Goal: Information Seeking & Learning: Understand process/instructions

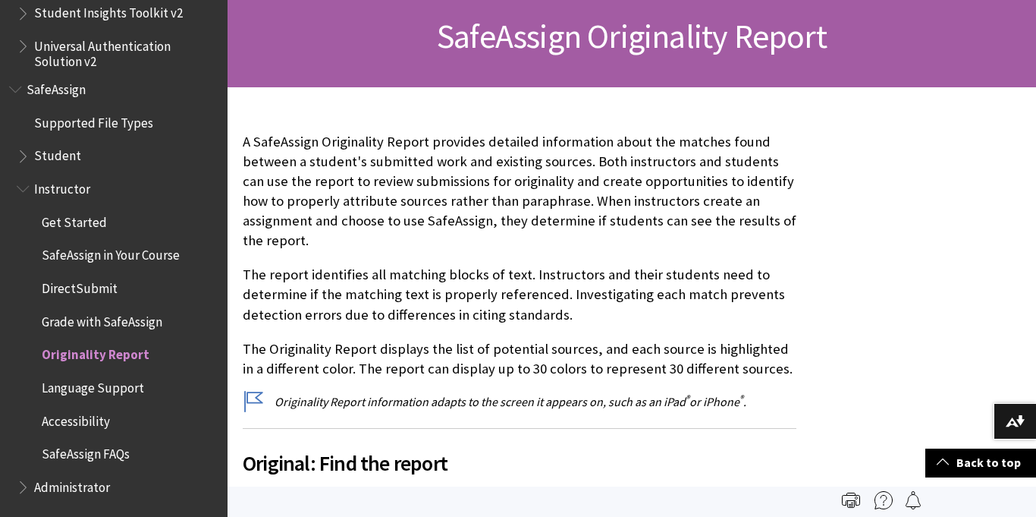
scroll to position [204, 0]
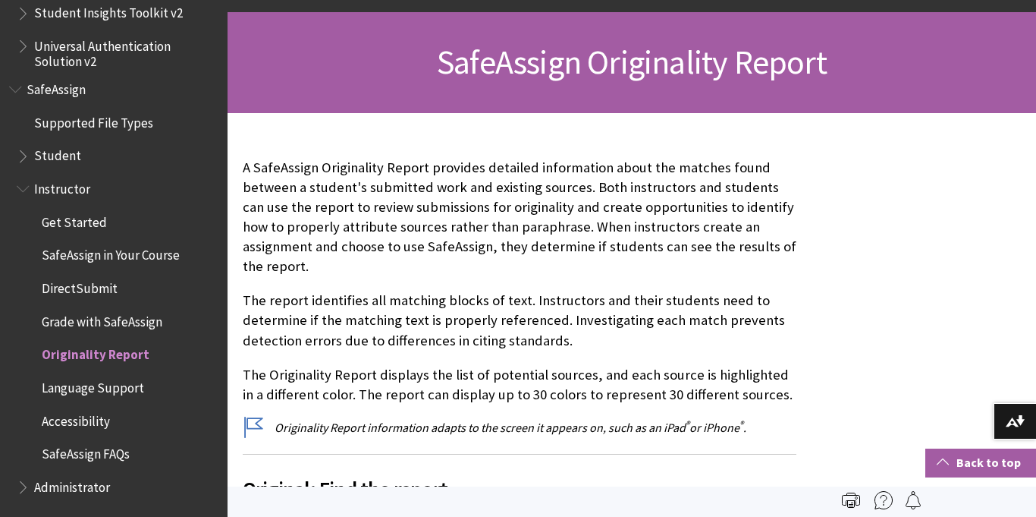
click at [959, 465] on link "Back to top" at bounding box center [980, 462] width 111 height 28
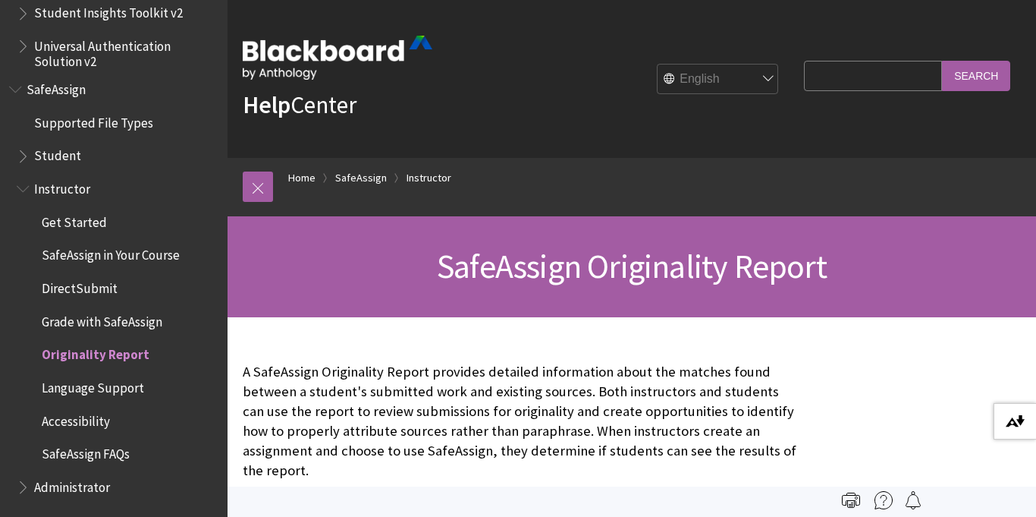
click at [1010, 425] on img at bounding box center [1015, 421] width 19 height 12
click at [79, 80] on span "SafeAssign" at bounding box center [56, 87] width 59 height 20
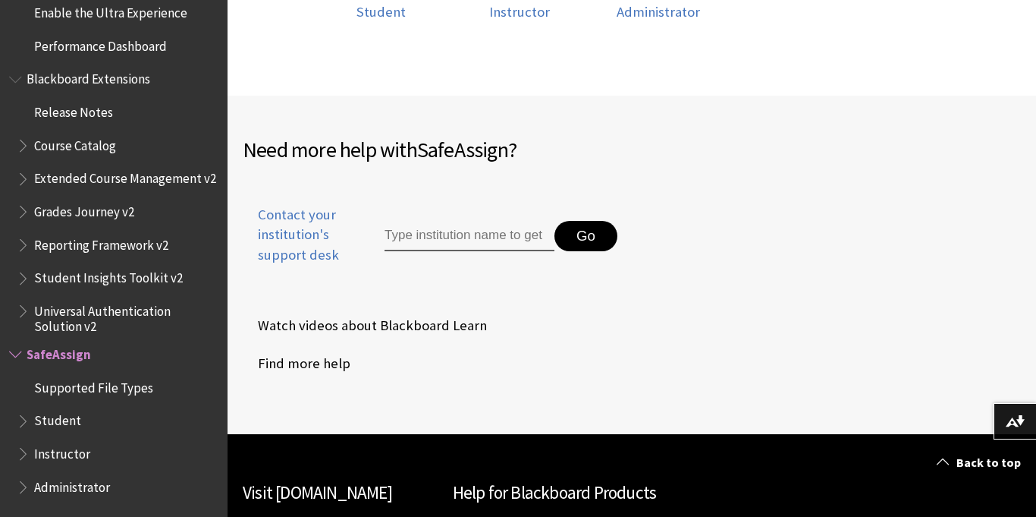
scroll to position [570, 0]
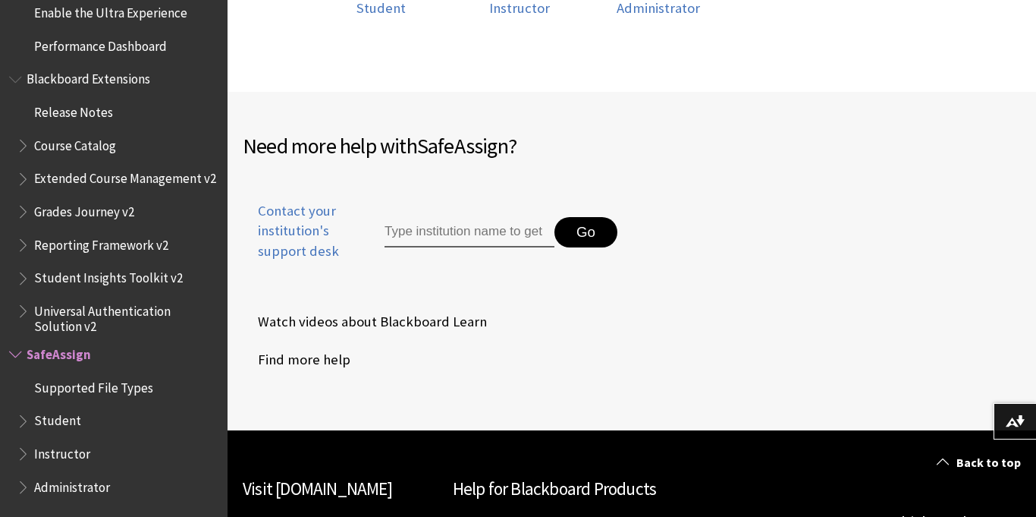
click at [518, 247] on input "Type institution name to get support" at bounding box center [470, 232] width 170 height 30
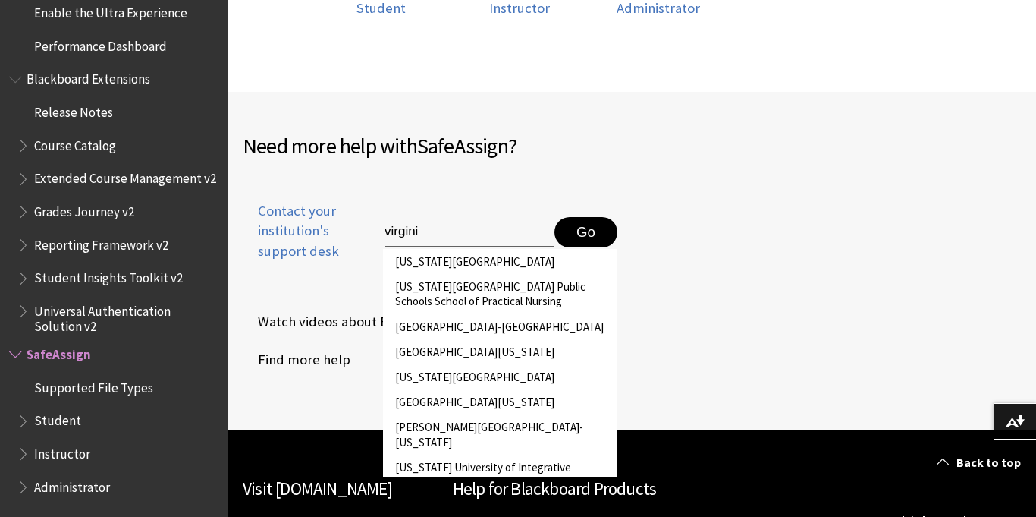
type input "virginia"
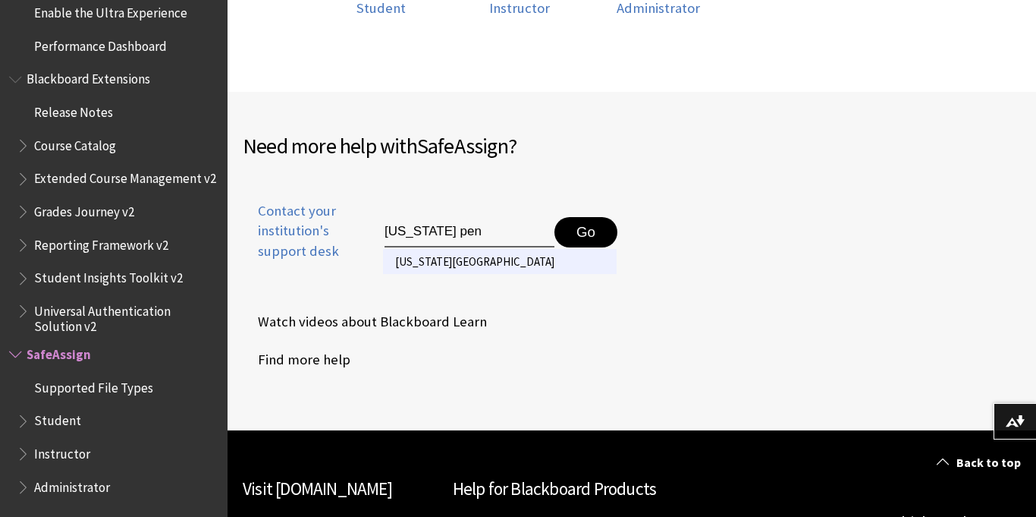
click at [510, 274] on li "Virginia Peninsula Community College" at bounding box center [500, 261] width 234 height 25
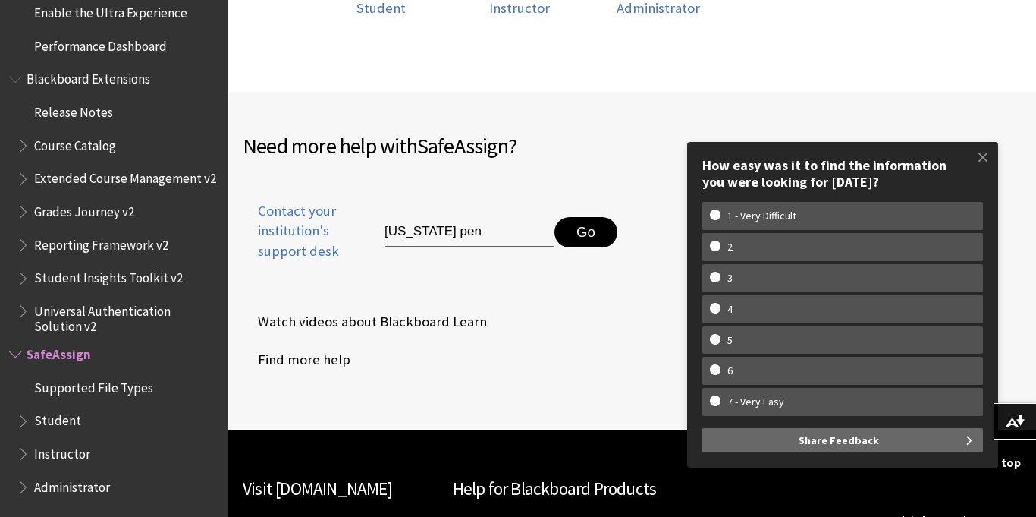
click at [451, 241] on input "Virginia pen" at bounding box center [470, 232] width 170 height 30
type input "halifax"
click at [482, 274] on li "Halifax Community College" at bounding box center [500, 261] width 234 height 25
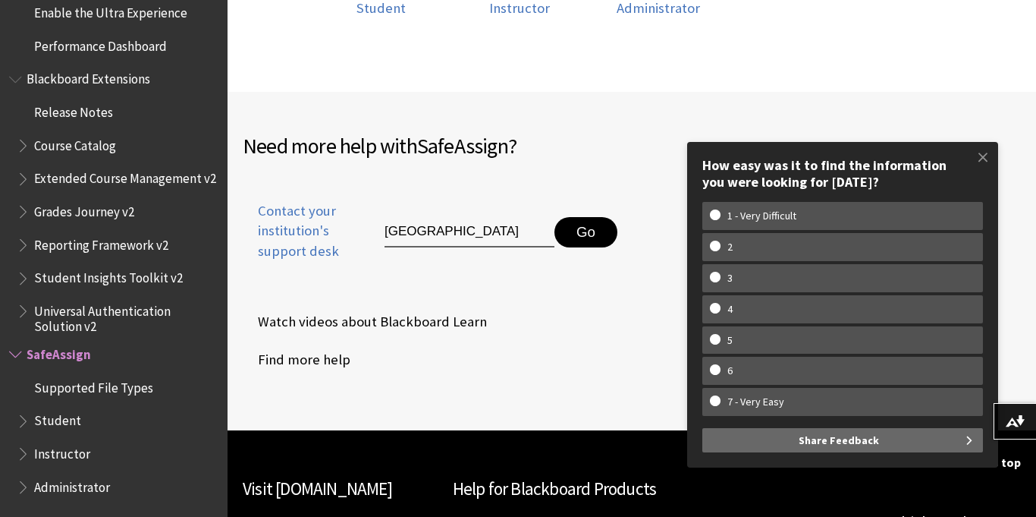
click at [71, 419] on span "Student" at bounding box center [57, 418] width 47 height 20
click at [985, 161] on span at bounding box center [983, 157] width 32 height 32
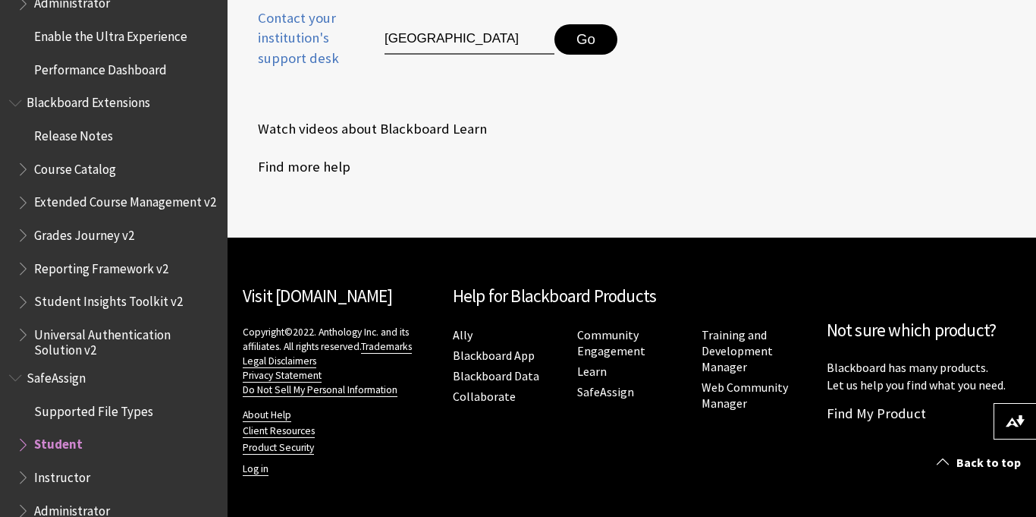
scroll to position [1556, 0]
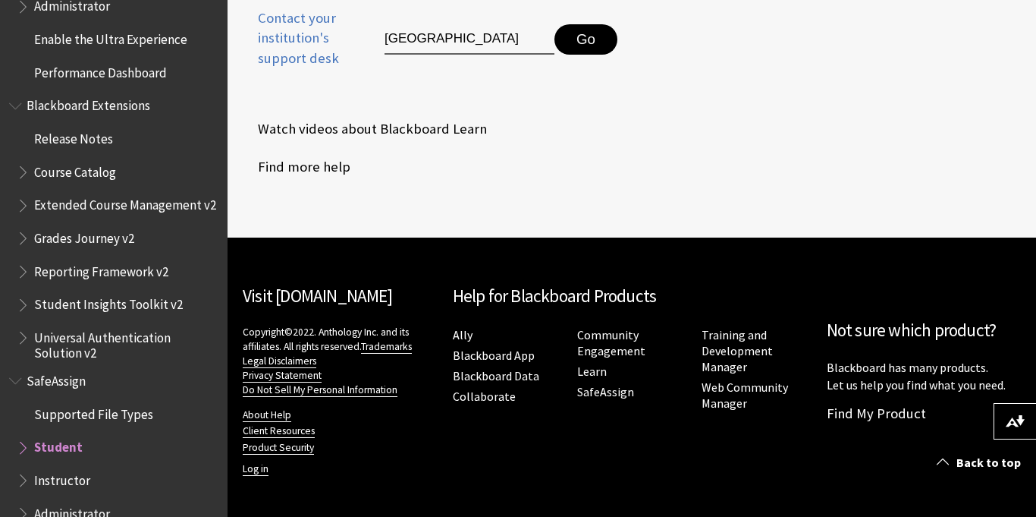
click at [64, 375] on span "SafeAssign" at bounding box center [56, 378] width 59 height 20
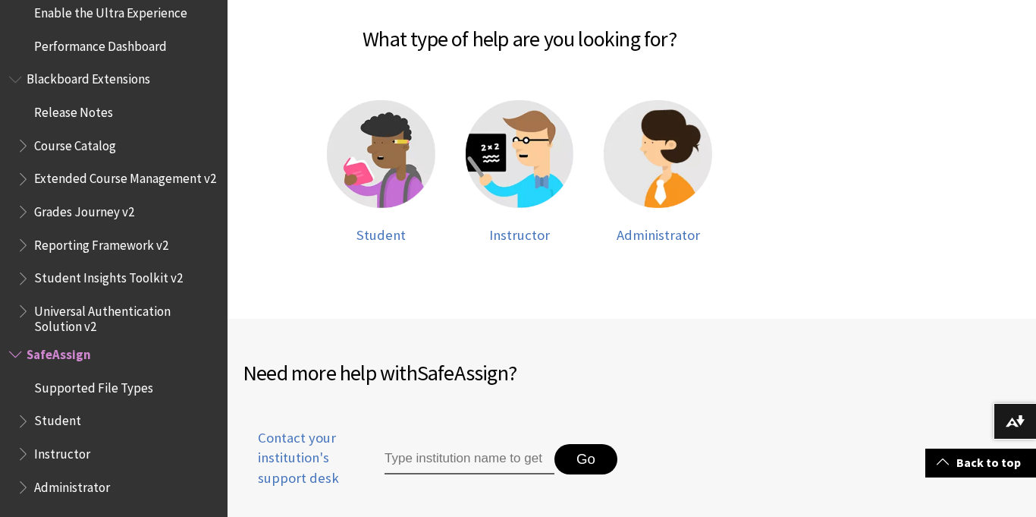
scroll to position [344, 0]
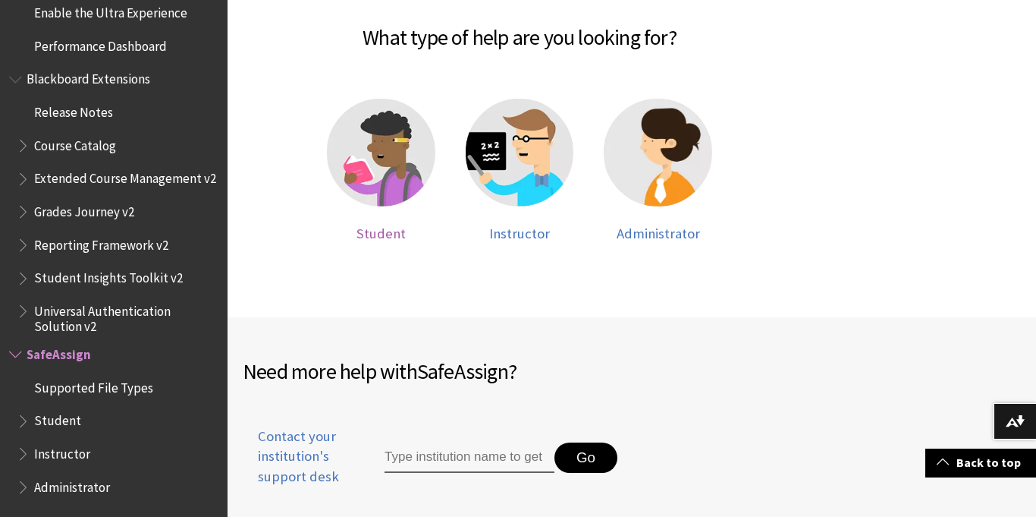
click at [353, 174] on img at bounding box center [381, 153] width 108 height 108
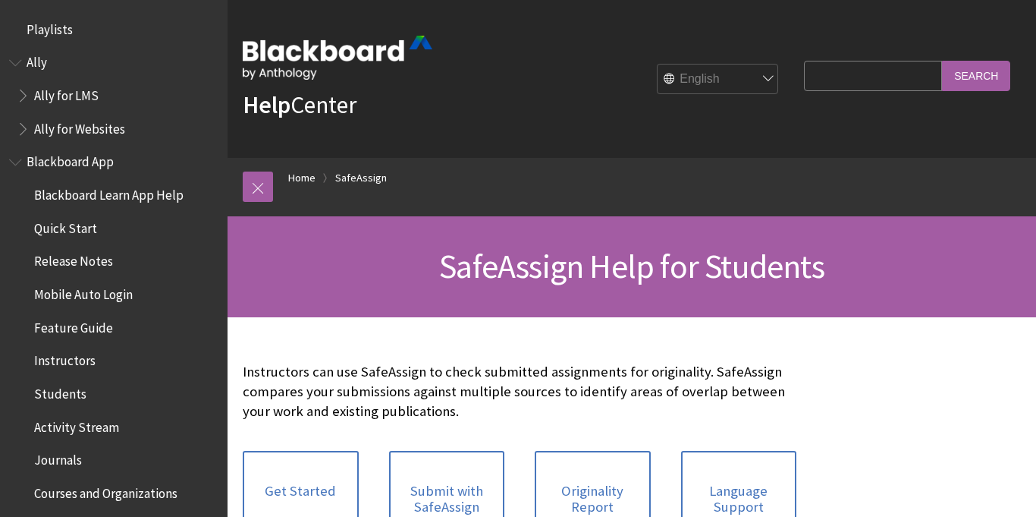
scroll to position [1782, 0]
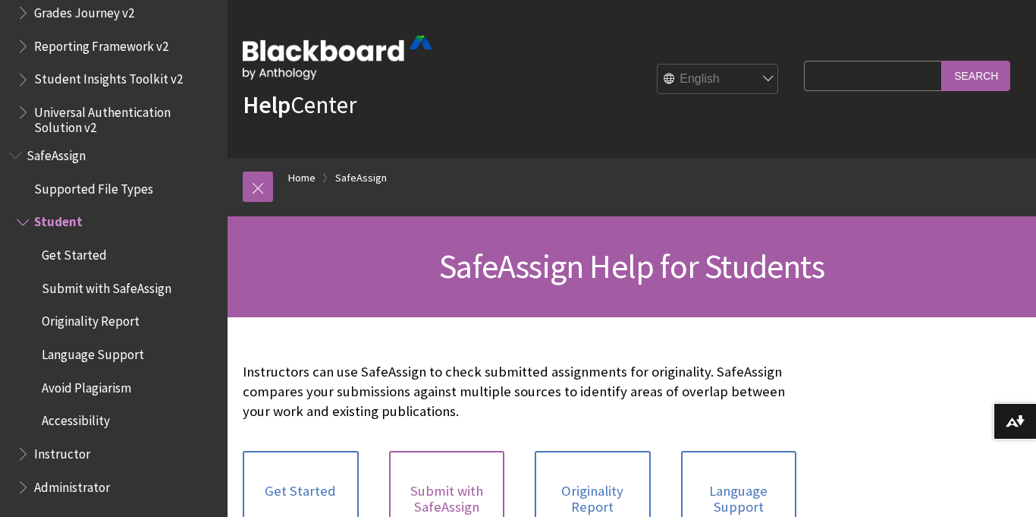
click at [441, 482] on link "Submit with SafeAssign" at bounding box center [447, 499] width 116 height 96
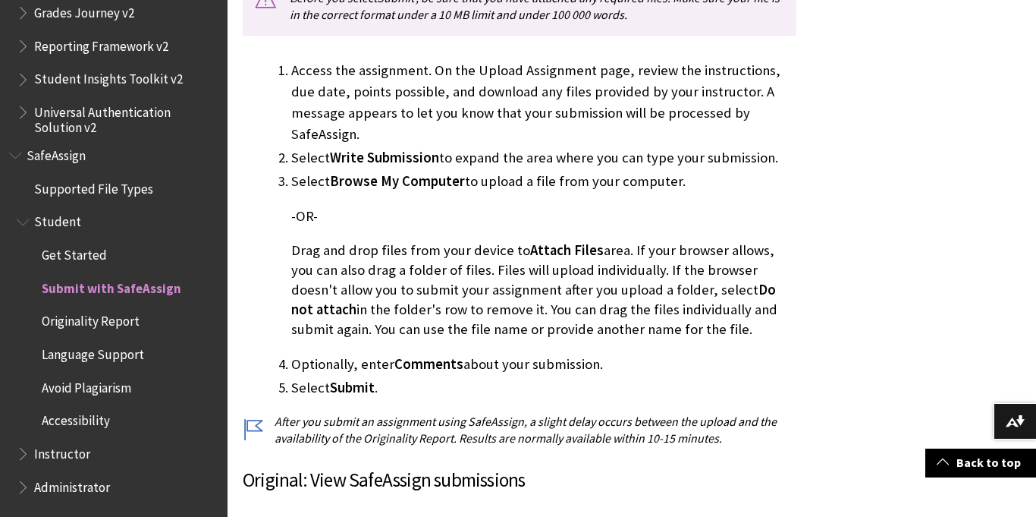
scroll to position [663, 0]
